Goal: Task Accomplishment & Management: Manage account settings

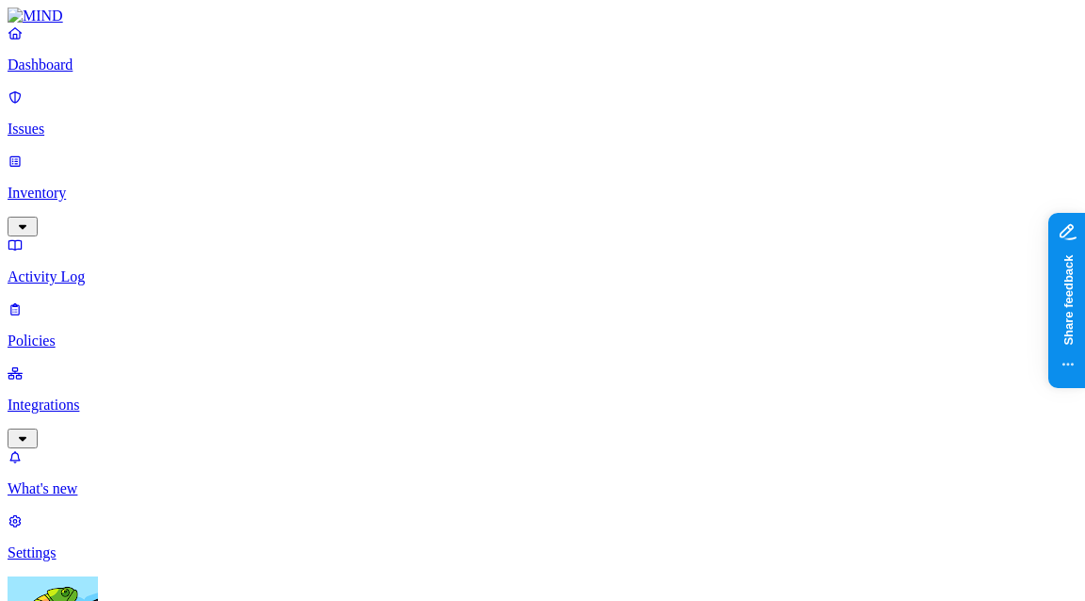
click at [86, 396] on p "Integrations" at bounding box center [543, 404] width 1070 height 17
click at [100, 544] on p "Endpoints" at bounding box center [543, 552] width 1070 height 17
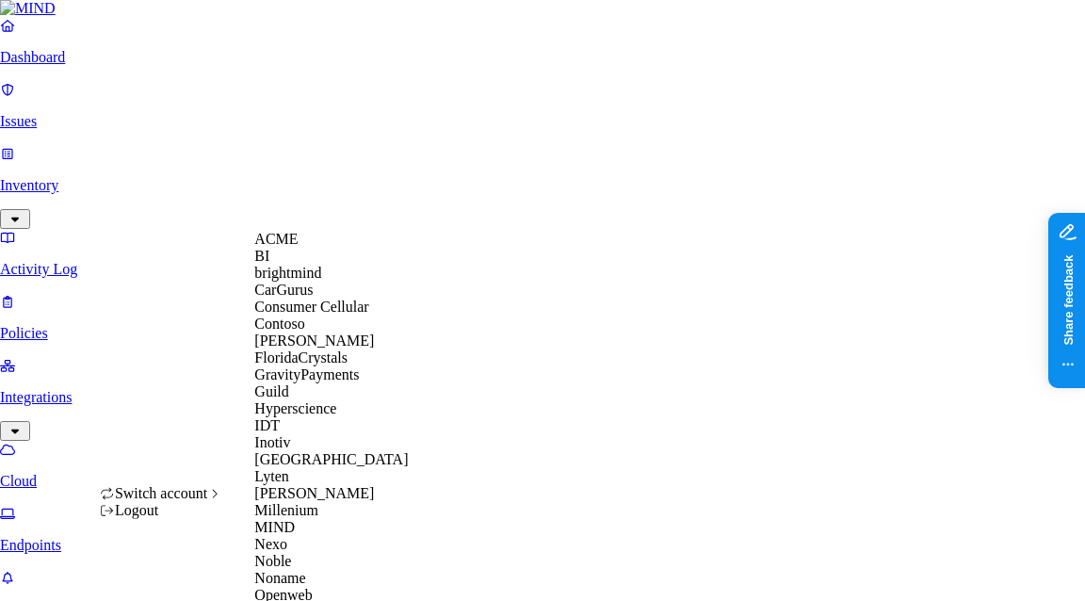
click at [207, 501] on span "Switch account" at bounding box center [161, 493] width 92 height 16
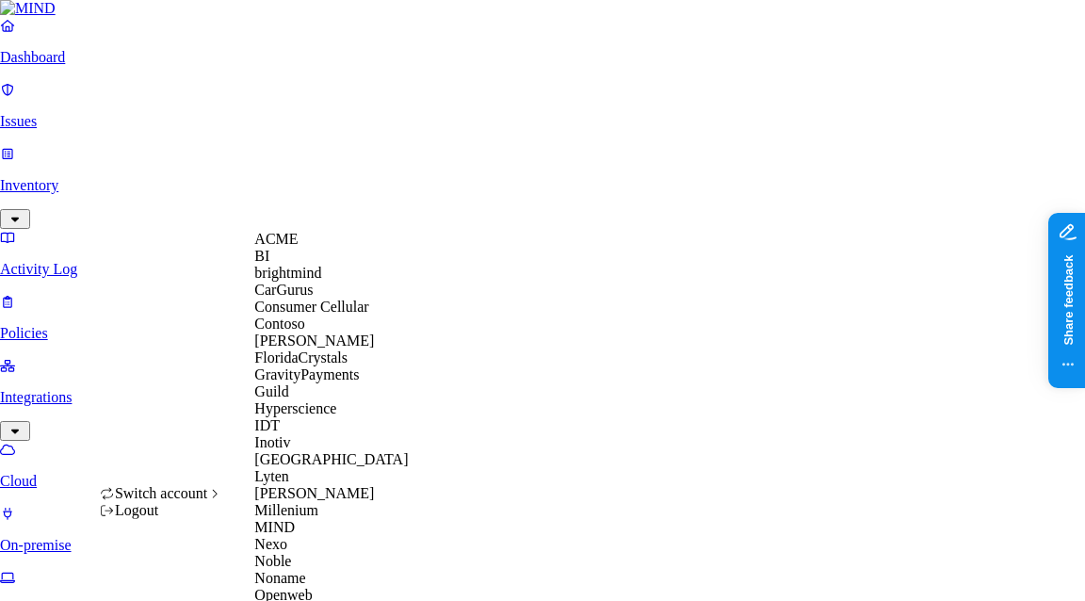
click at [192, 502] on div "Switch account" at bounding box center [161, 493] width 123 height 17
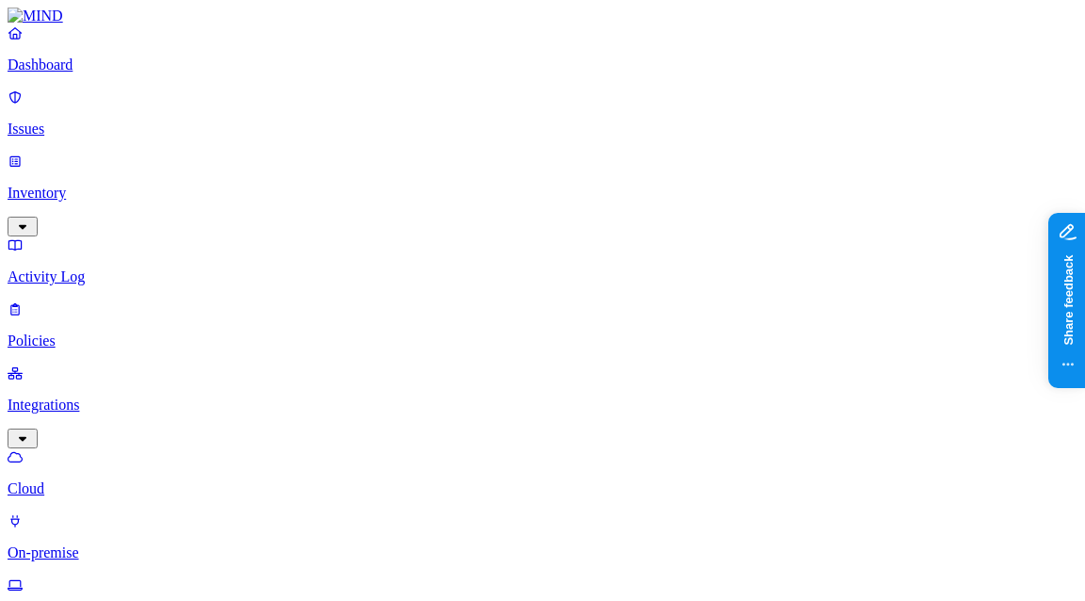
drag, startPoint x: 337, startPoint y: 142, endPoint x: 271, endPoint y: 140, distance: 66.0
